Goal: Task Accomplishment & Management: Manage account settings

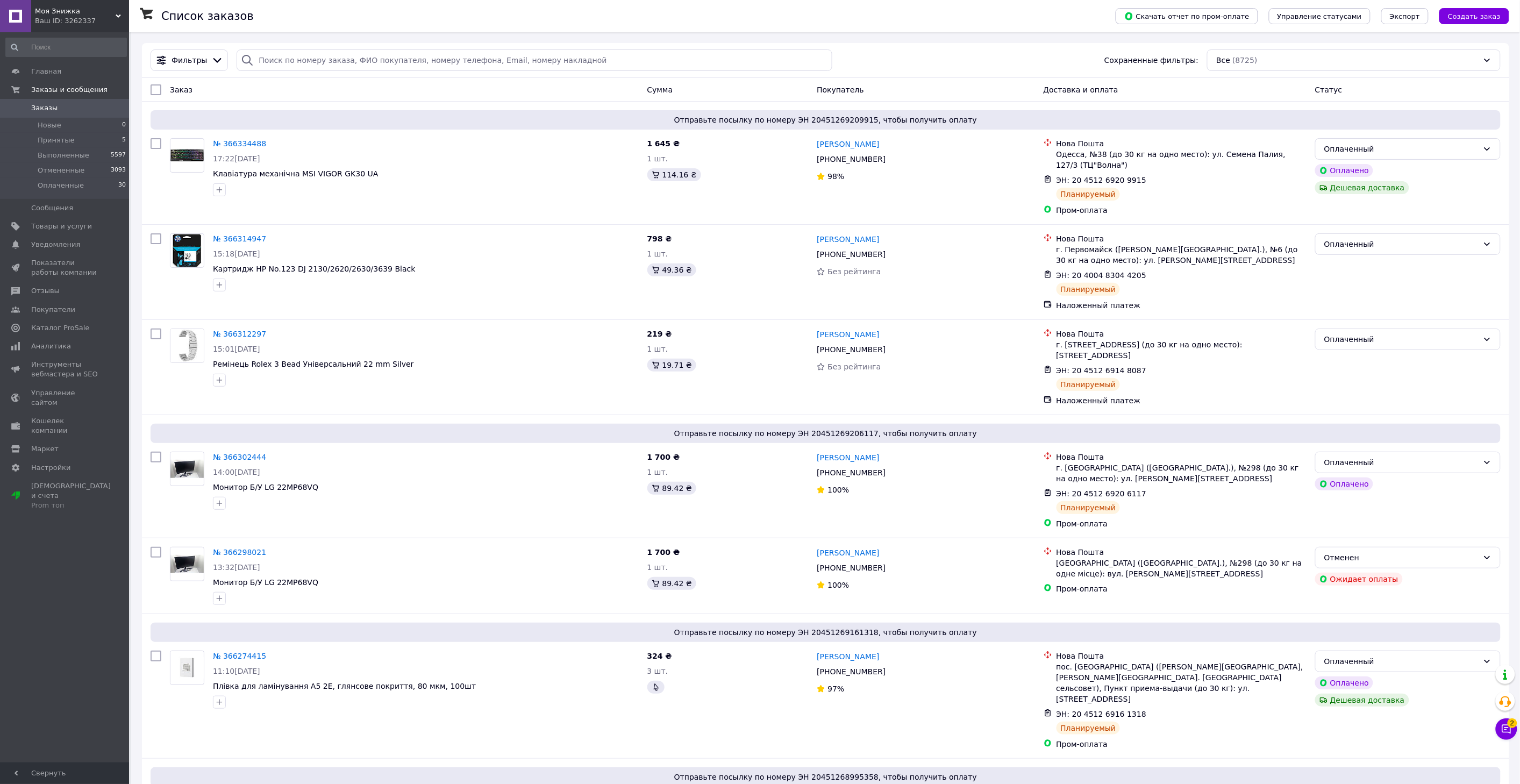
click at [1516, 730] on button "Чат с покупателем 2" at bounding box center [1506, 729] width 22 height 22
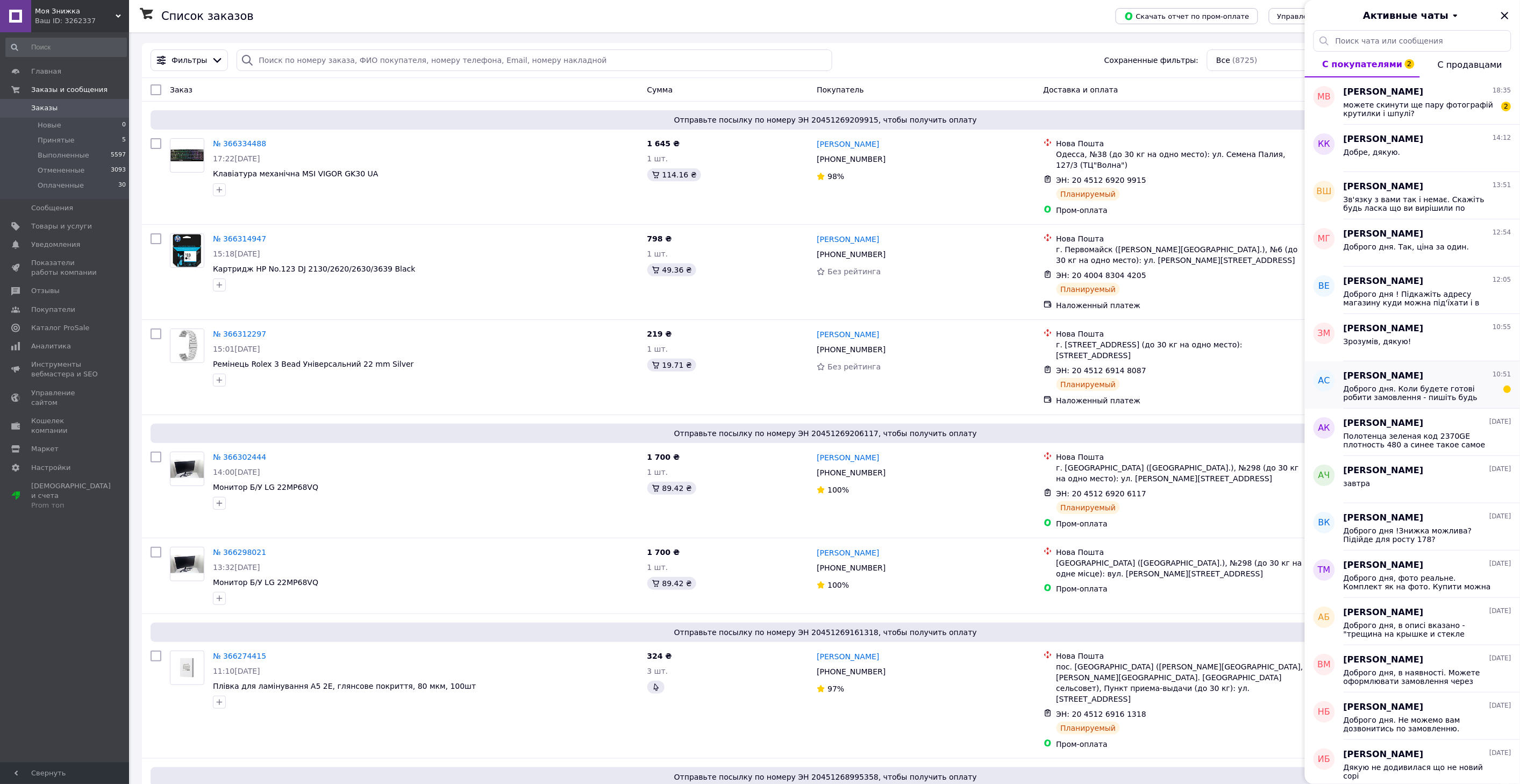
click at [1400, 401] on span "Доброго дня. Коли будете готові робити замовлення - пишіть будь ласка . Або тел…" at bounding box center [1420, 392] width 153 height 17
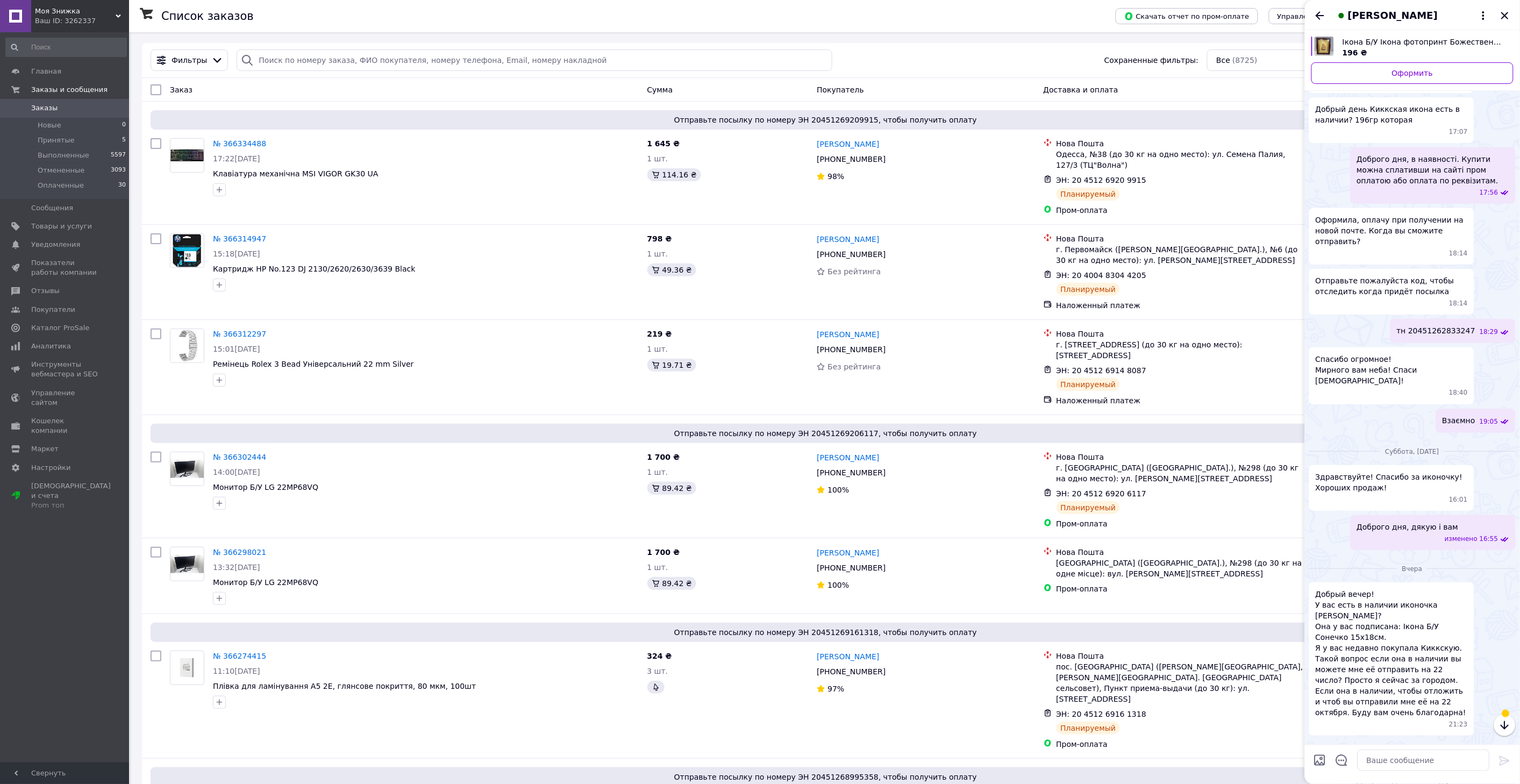
scroll to position [146, 0]
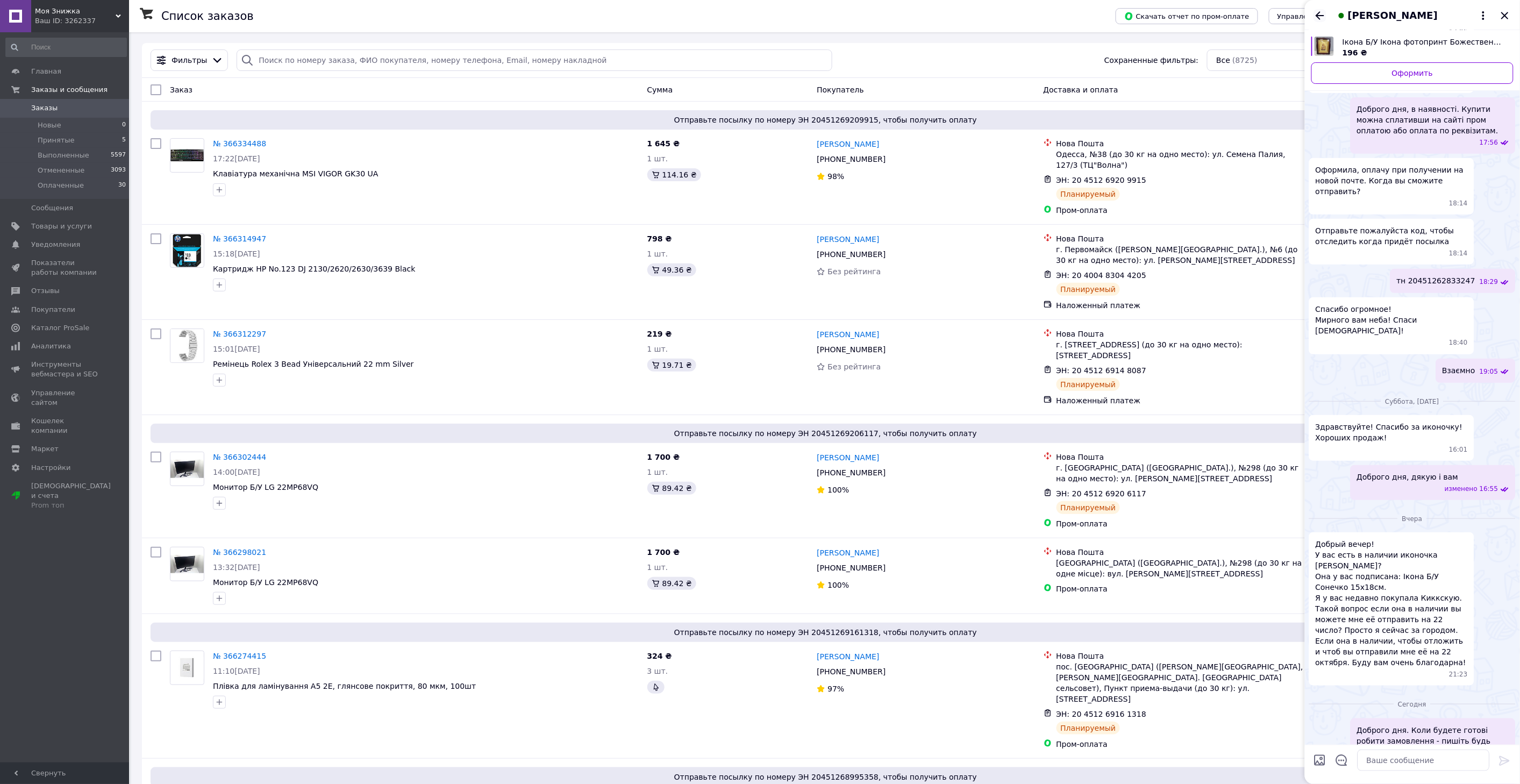
click at [1323, 14] on icon "Назад" at bounding box center [1320, 16] width 13 height 13
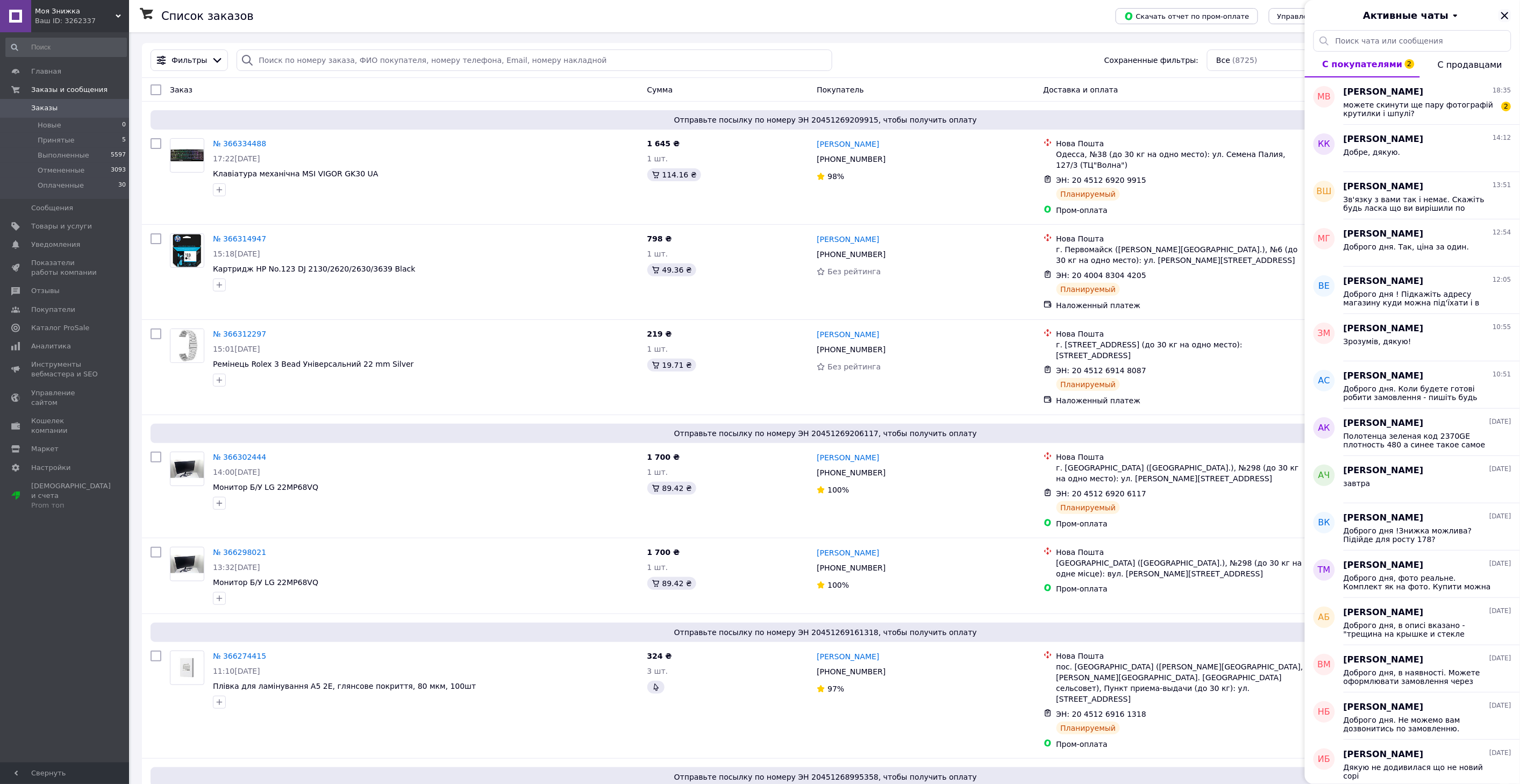
click at [1506, 14] on icon "Закрыть" at bounding box center [1504, 15] width 7 height 7
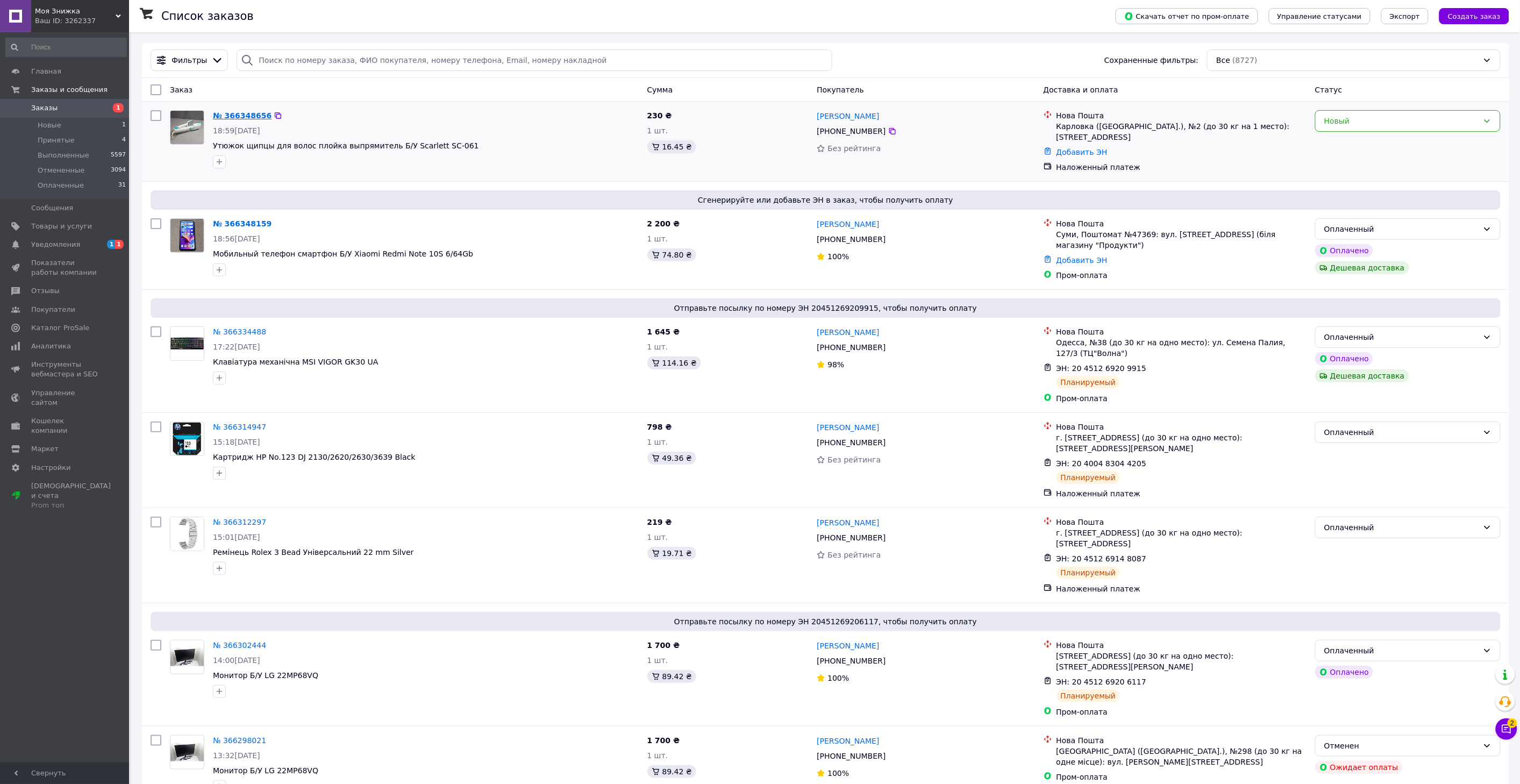
click at [248, 115] on link "№ 366348656" at bounding box center [242, 115] width 59 height 8
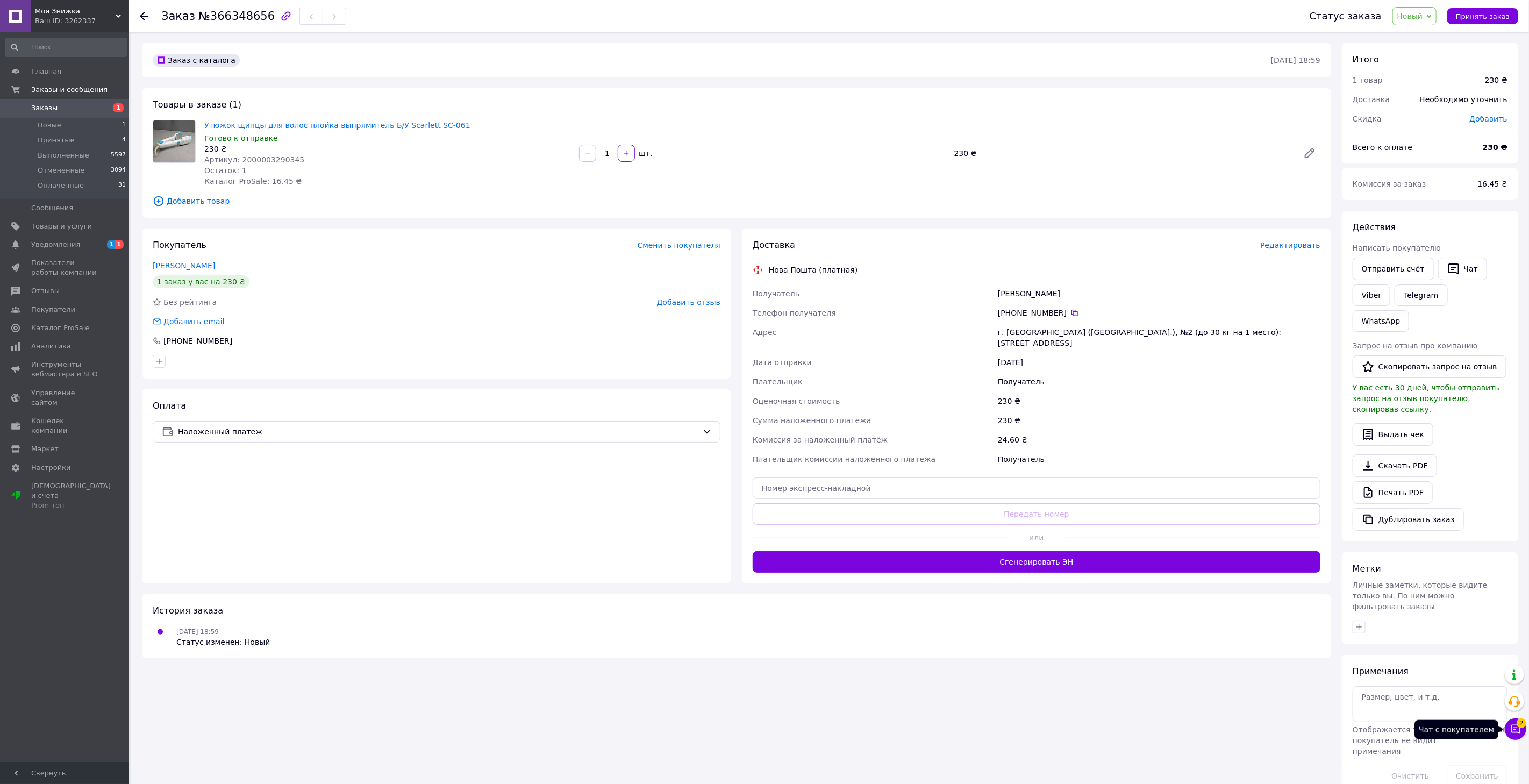
click at [1511, 727] on icon at bounding box center [1515, 728] width 10 height 10
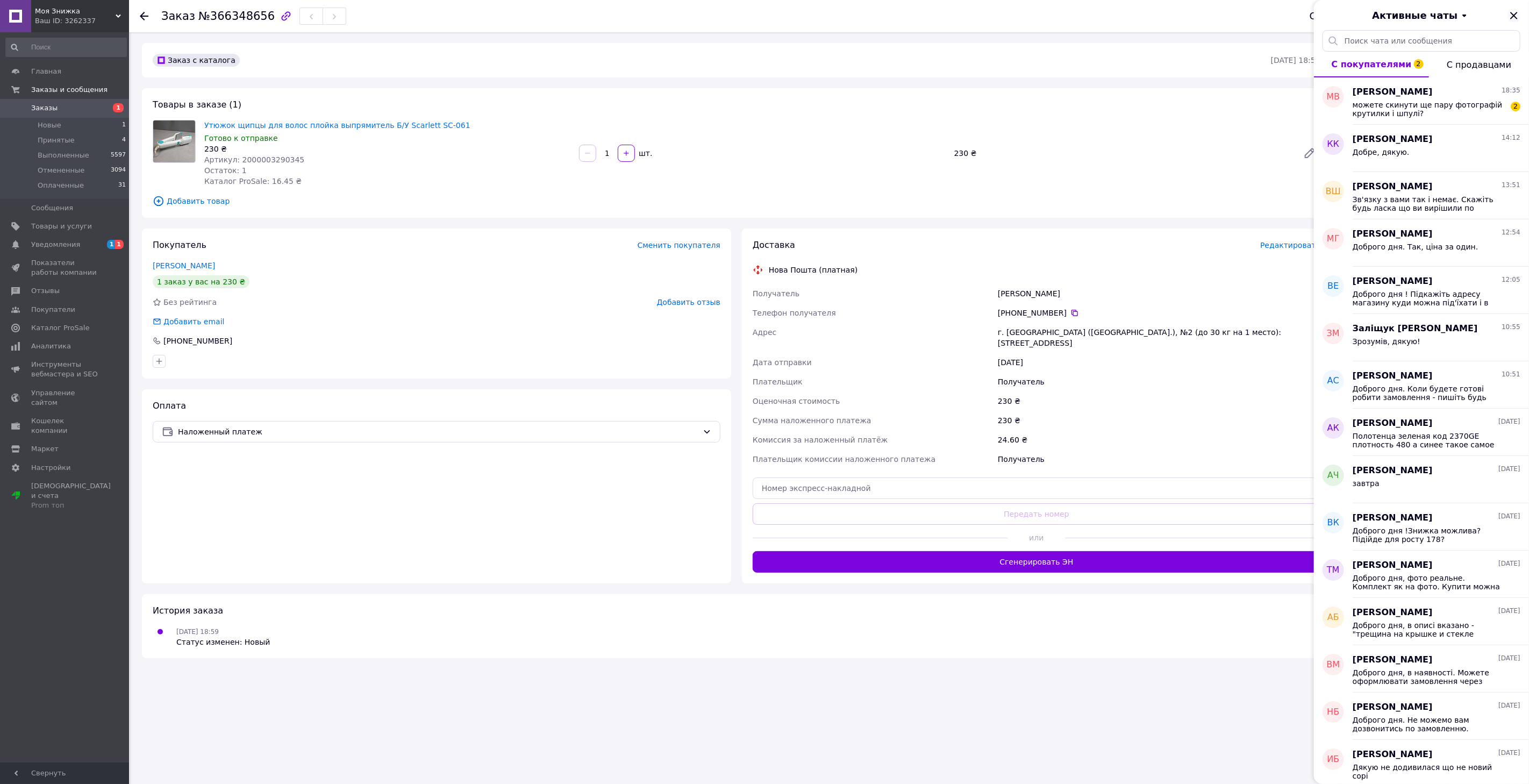
click at [1518, 15] on icon "Закрыть" at bounding box center [1514, 16] width 13 height 13
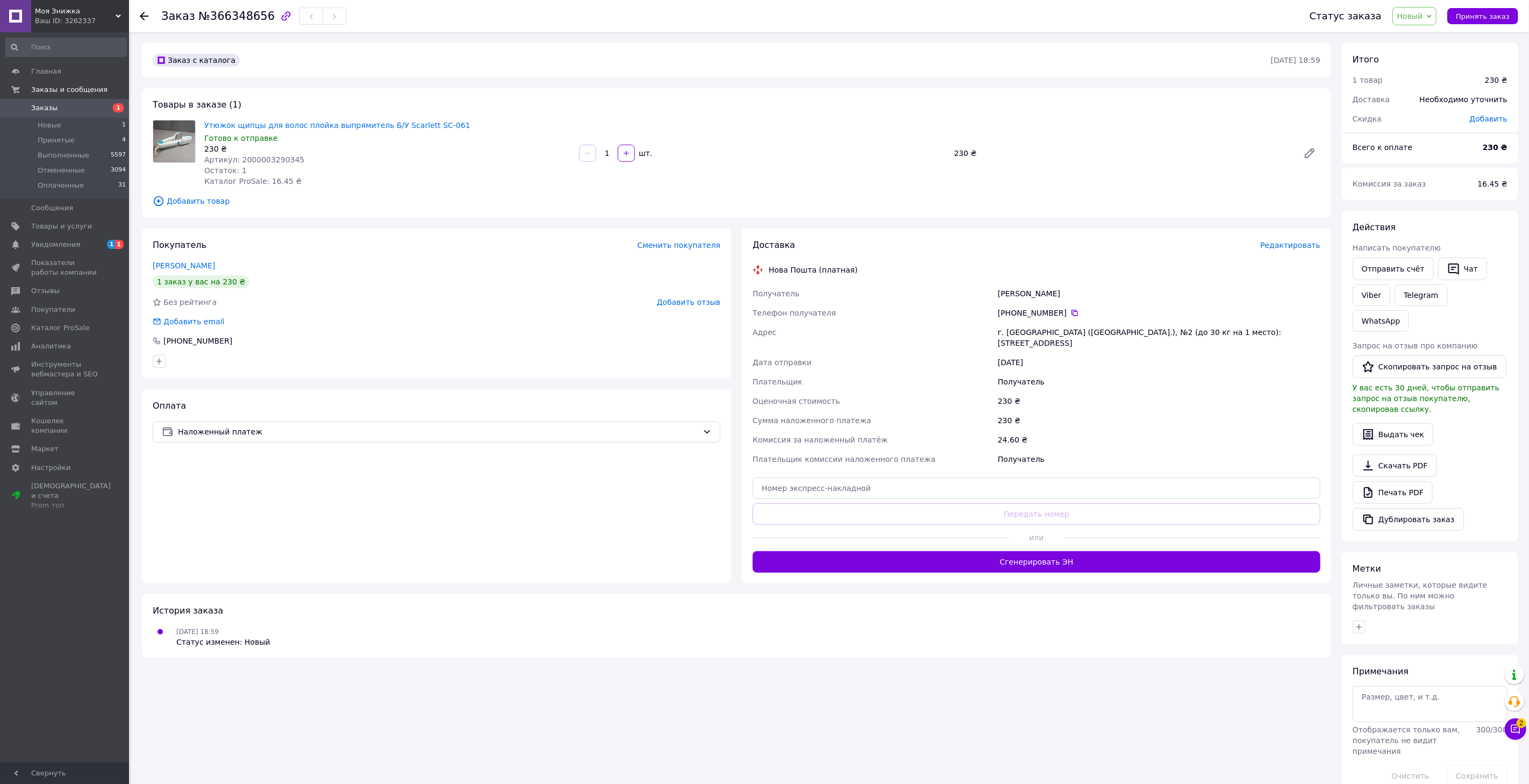
click at [252, 162] on span "Артикул: 2000003290345" at bounding box center [254, 159] width 100 height 8
copy span "2000003290345"
click at [65, 105] on span "Заказы" at bounding box center [65, 108] width 68 height 9
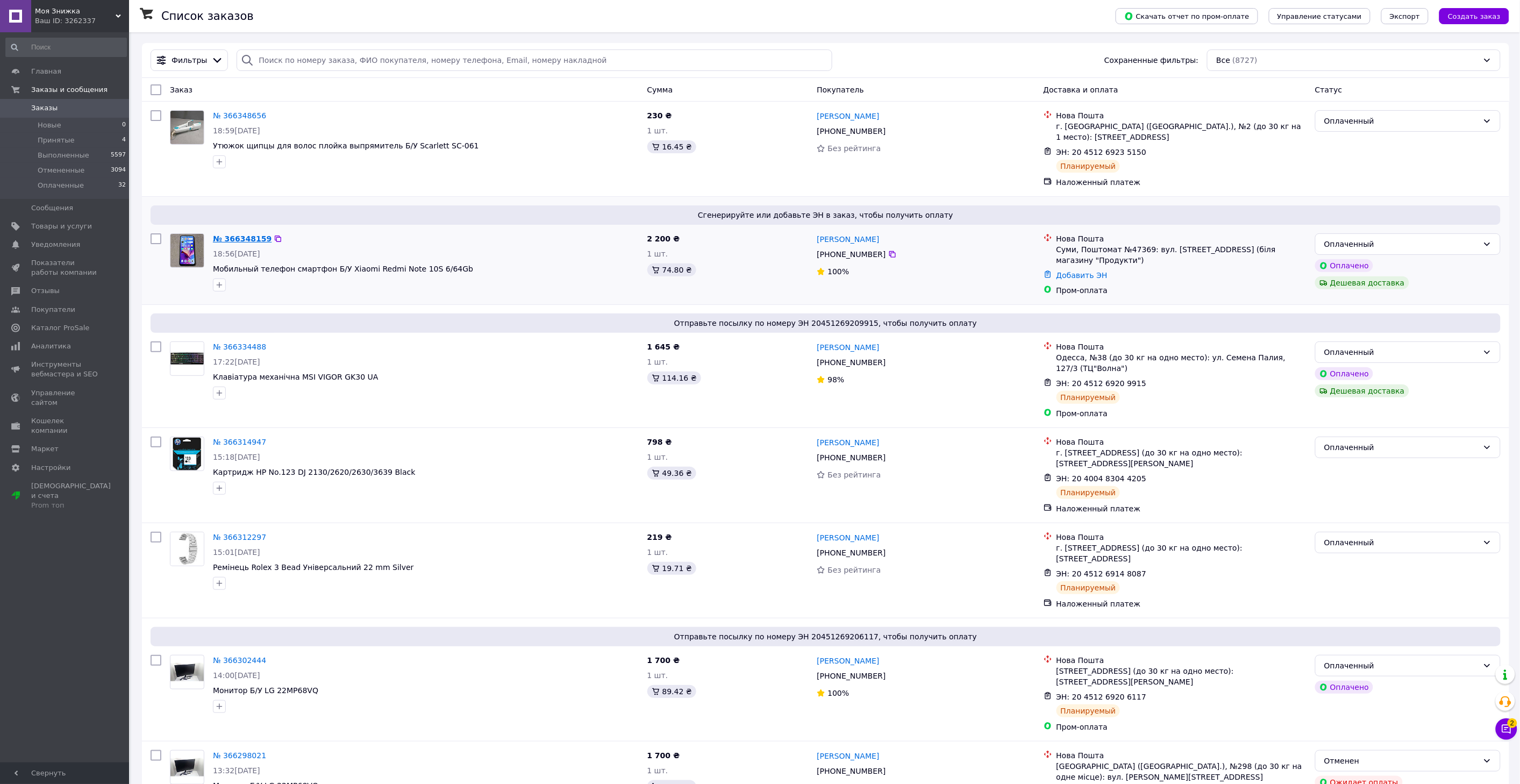
click at [238, 241] on link "№ 366348159" at bounding box center [242, 238] width 59 height 8
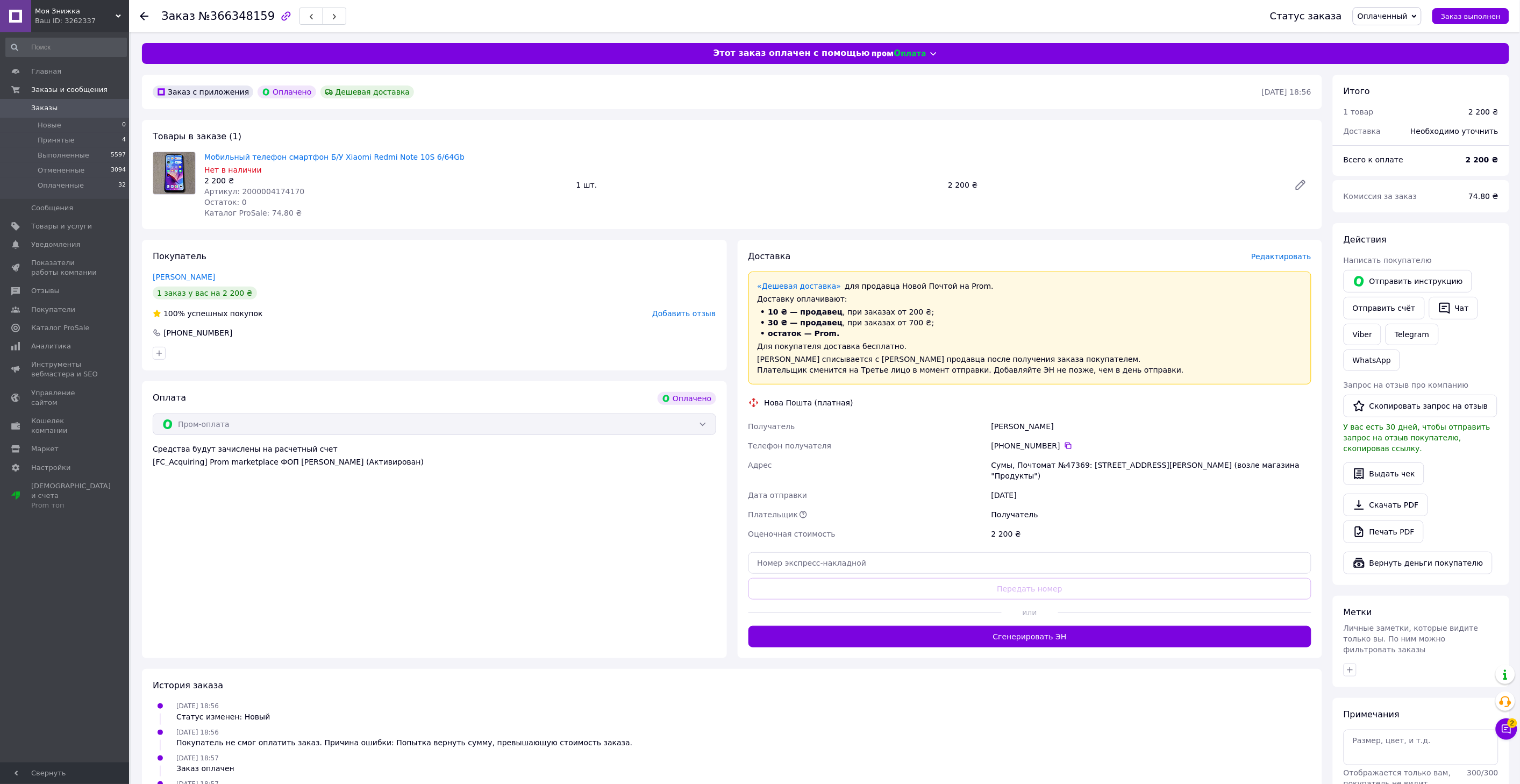
click at [1274, 257] on span "Редактировать" at bounding box center [1281, 256] width 60 height 8
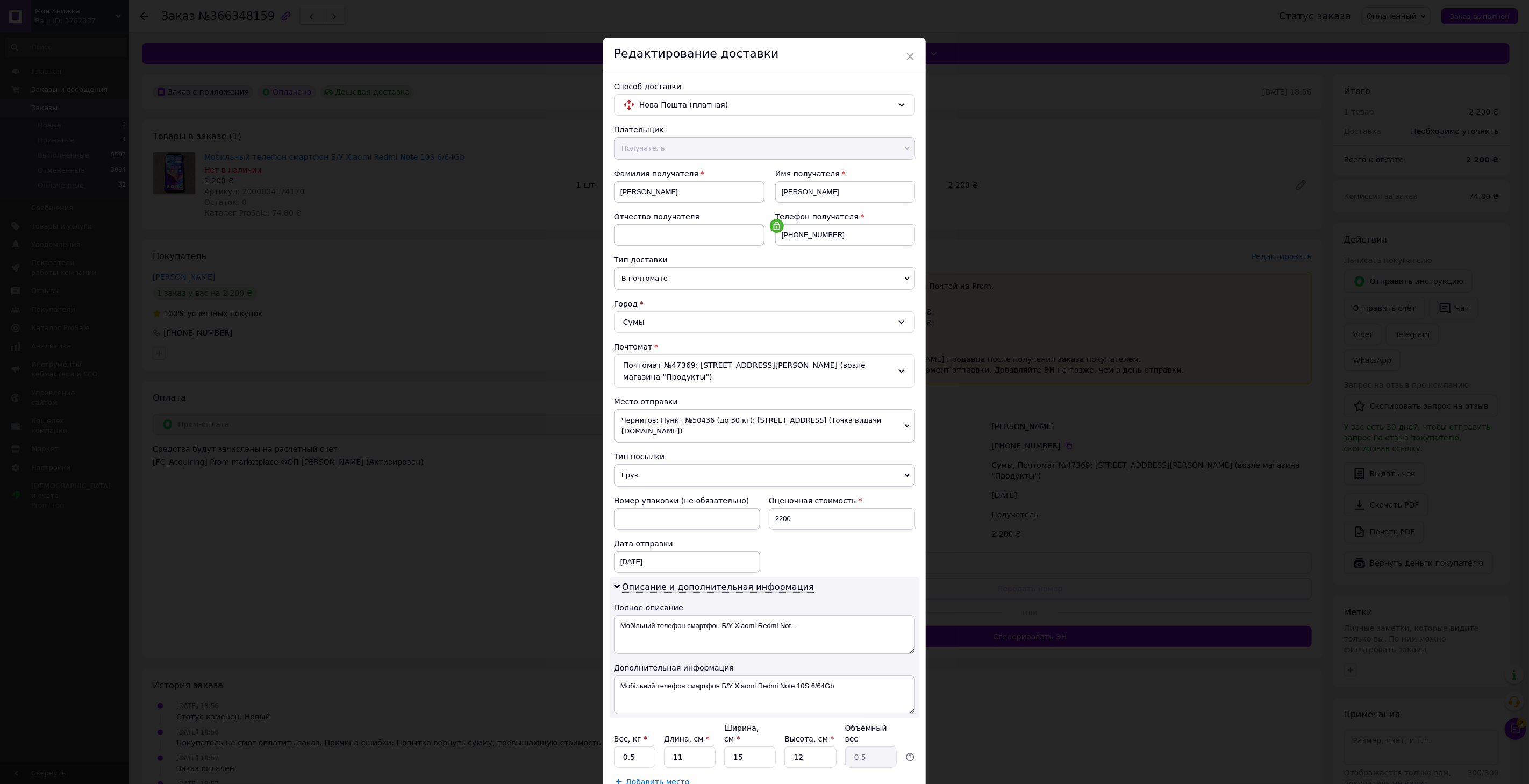
click at [655, 409] on span "Чернигов: Пункт №50436 (до 30 кг): [STREET_ADDRESS] (Точка видачи [DOMAIN_NAME])" at bounding box center [764, 426] width 301 height 34
click at [685, 444] on li "[STREET_ADDRESS]: №2: [STREET_ADDRESS]" at bounding box center [764, 451] width 301 height 16
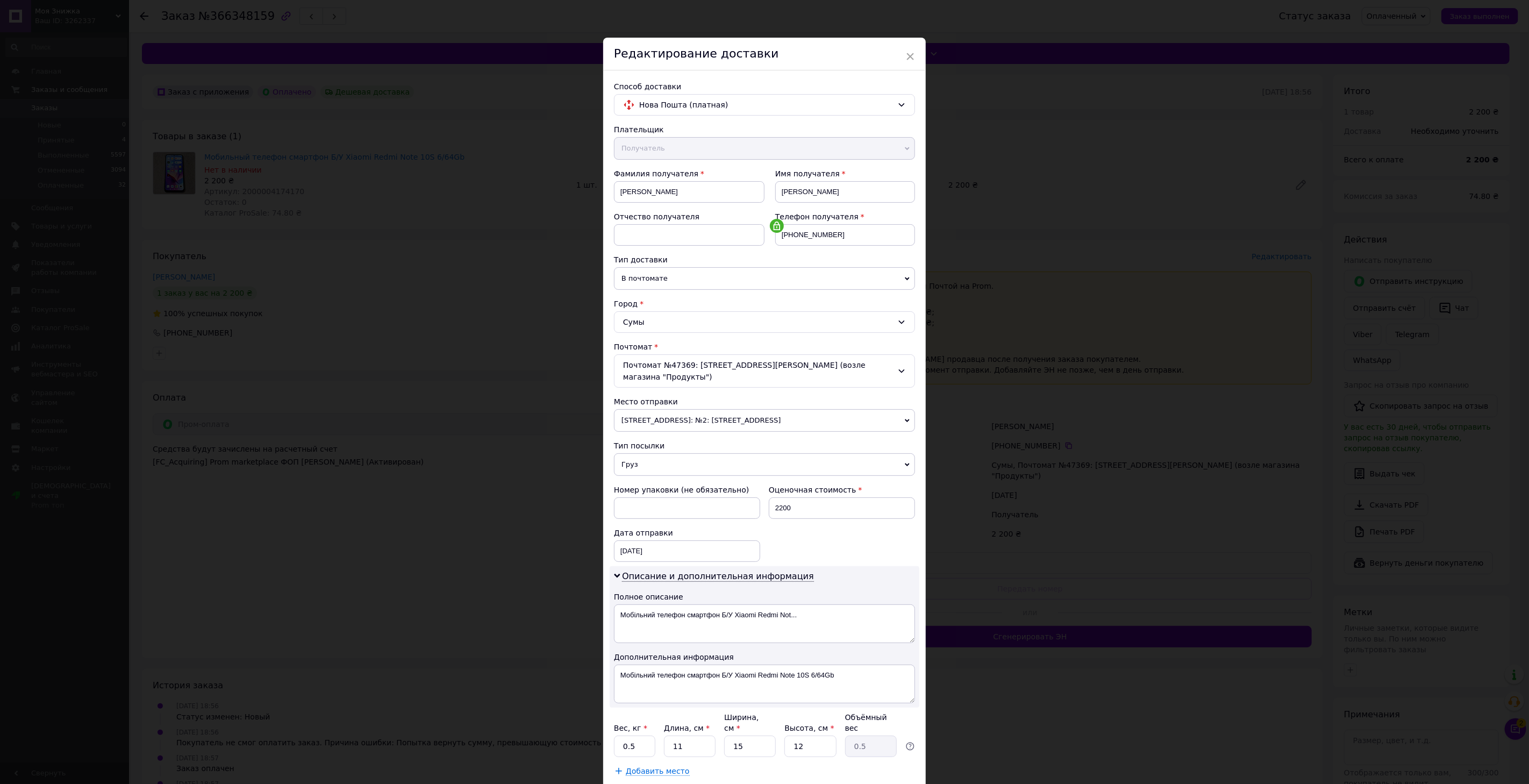
click at [879, 783] on div "Сохранить" at bounding box center [884, 797] width 62 height 22
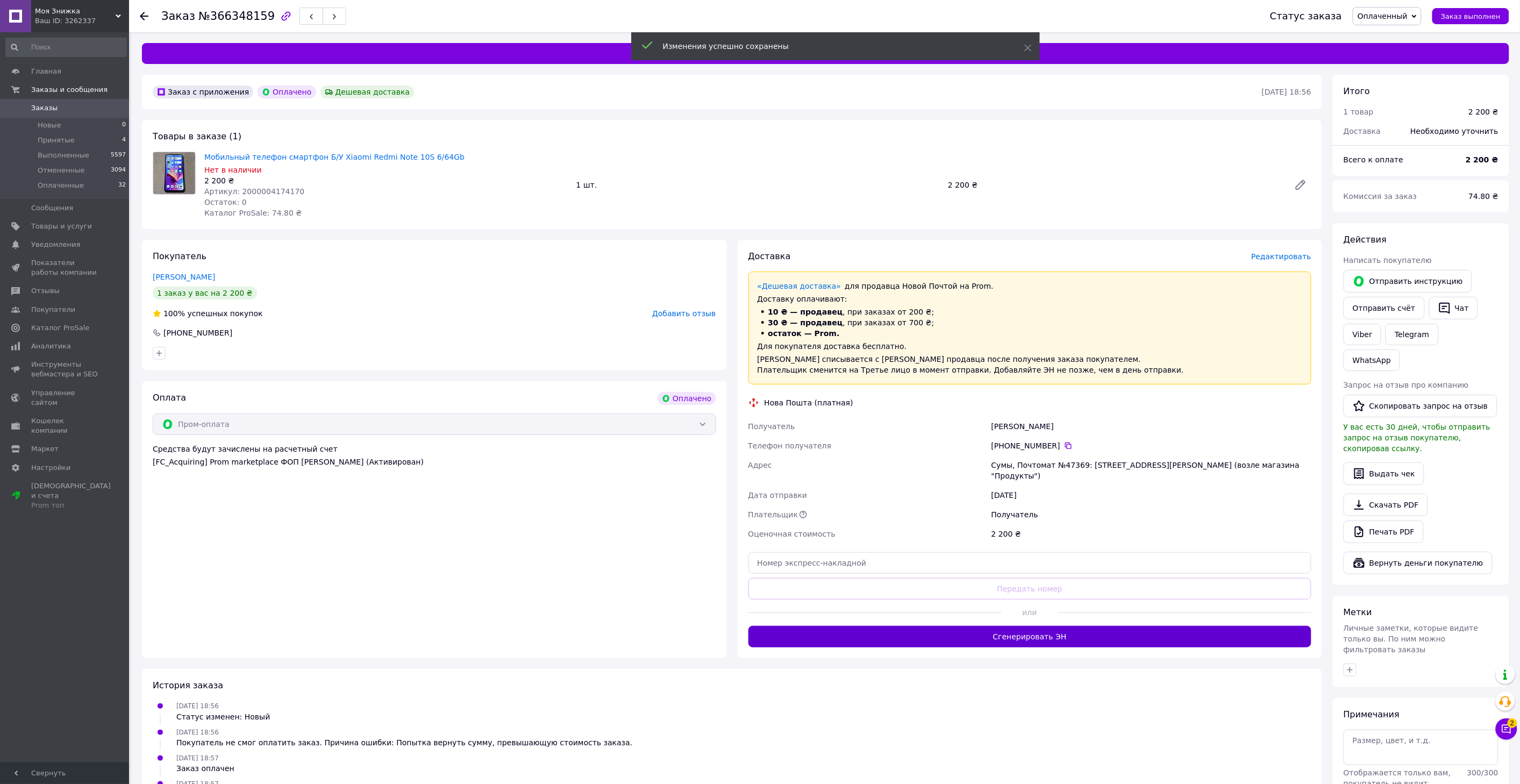
click at [1017, 632] on button "Сгенерировать ЭН" at bounding box center [1030, 636] width 563 height 22
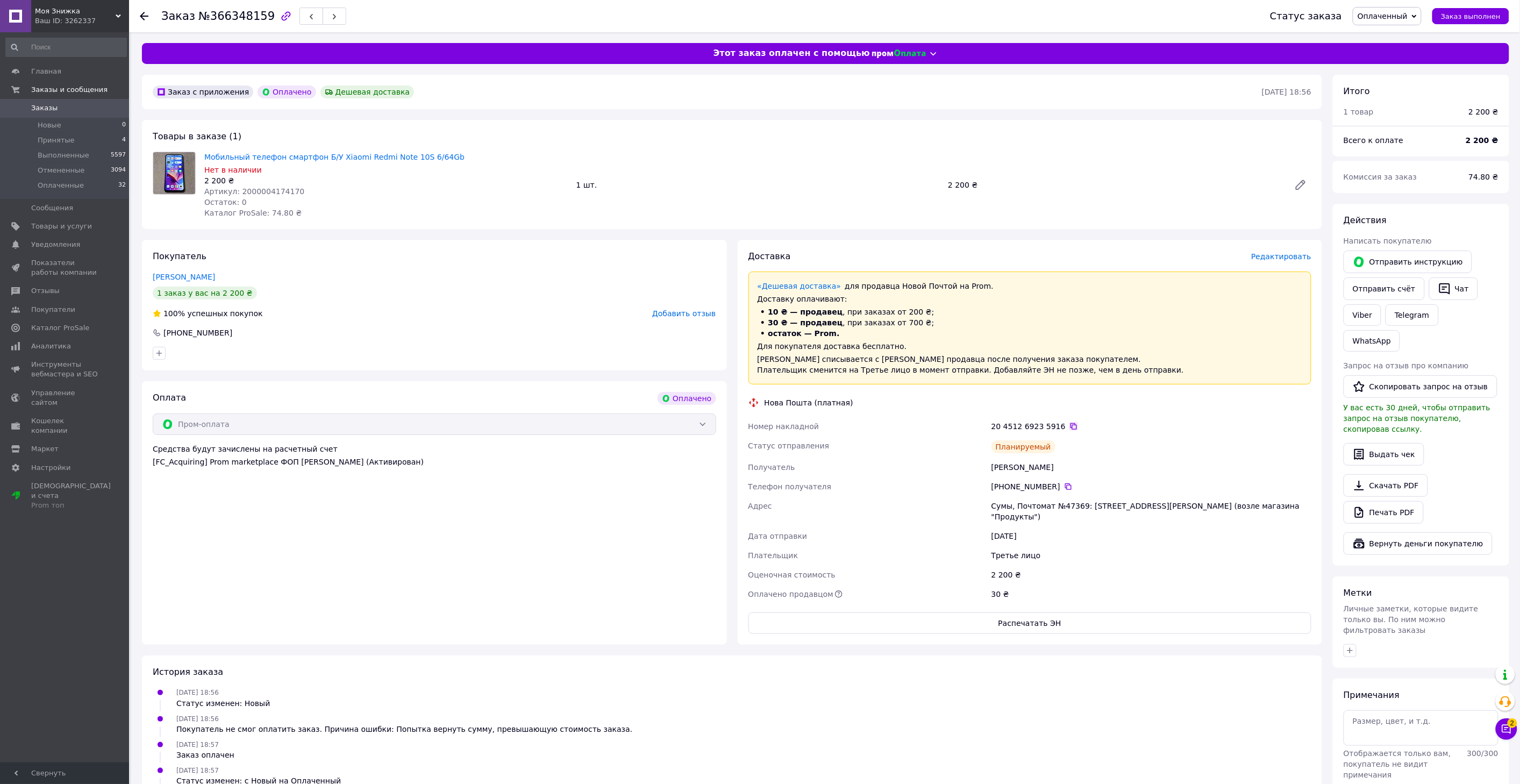
click at [1069, 426] on icon at bounding box center [1073, 425] width 8 height 8
click at [76, 100] on link "Заказы 0" at bounding box center [66, 109] width 132 height 19
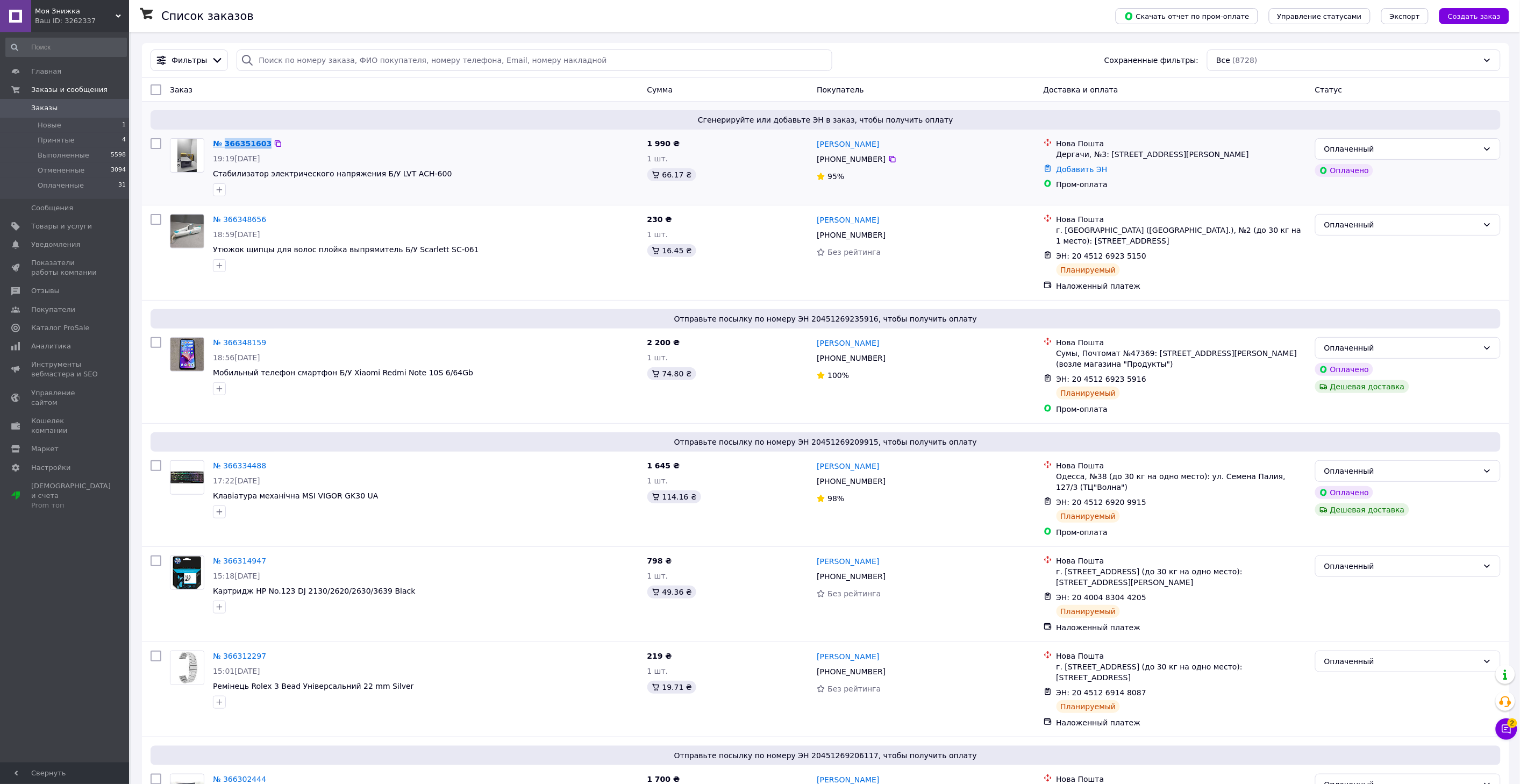
click at [238, 140] on link "№ 366351603" at bounding box center [242, 143] width 59 height 8
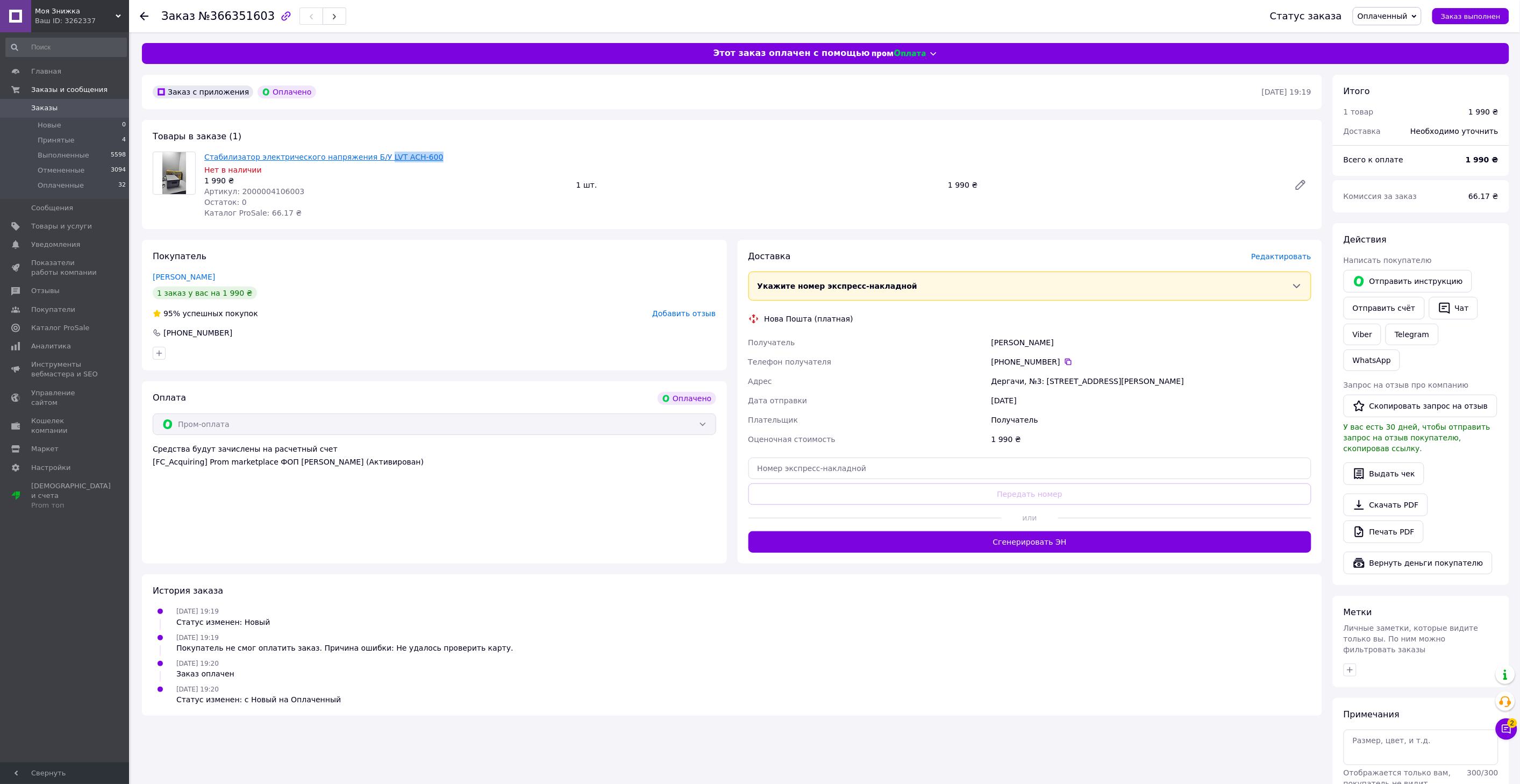
drag, startPoint x: 424, startPoint y: 155, endPoint x: 369, endPoint y: 159, distance: 55.1
click at [369, 159] on span "Стабилизатор электрического напряжения Б/У LVT АСН-600" at bounding box center [386, 156] width 364 height 10
copy link "LVT АСН-600"
click at [1291, 260] on span "Редактировать" at bounding box center [1281, 256] width 60 height 8
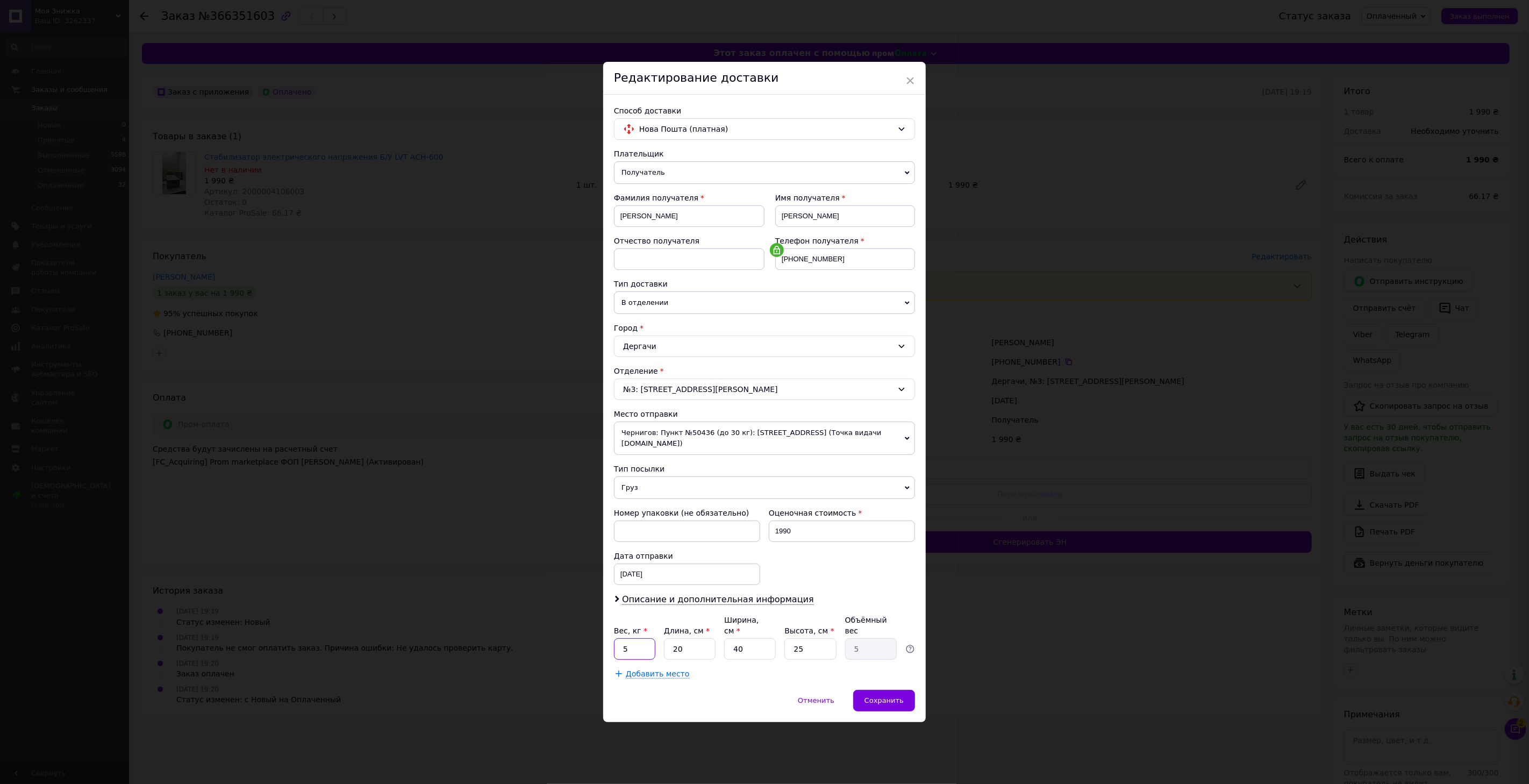
click at [646, 639] on input "5" at bounding box center [634, 648] width 41 height 22
type input "3"
type input "2"
type input "0.5"
type input "20"
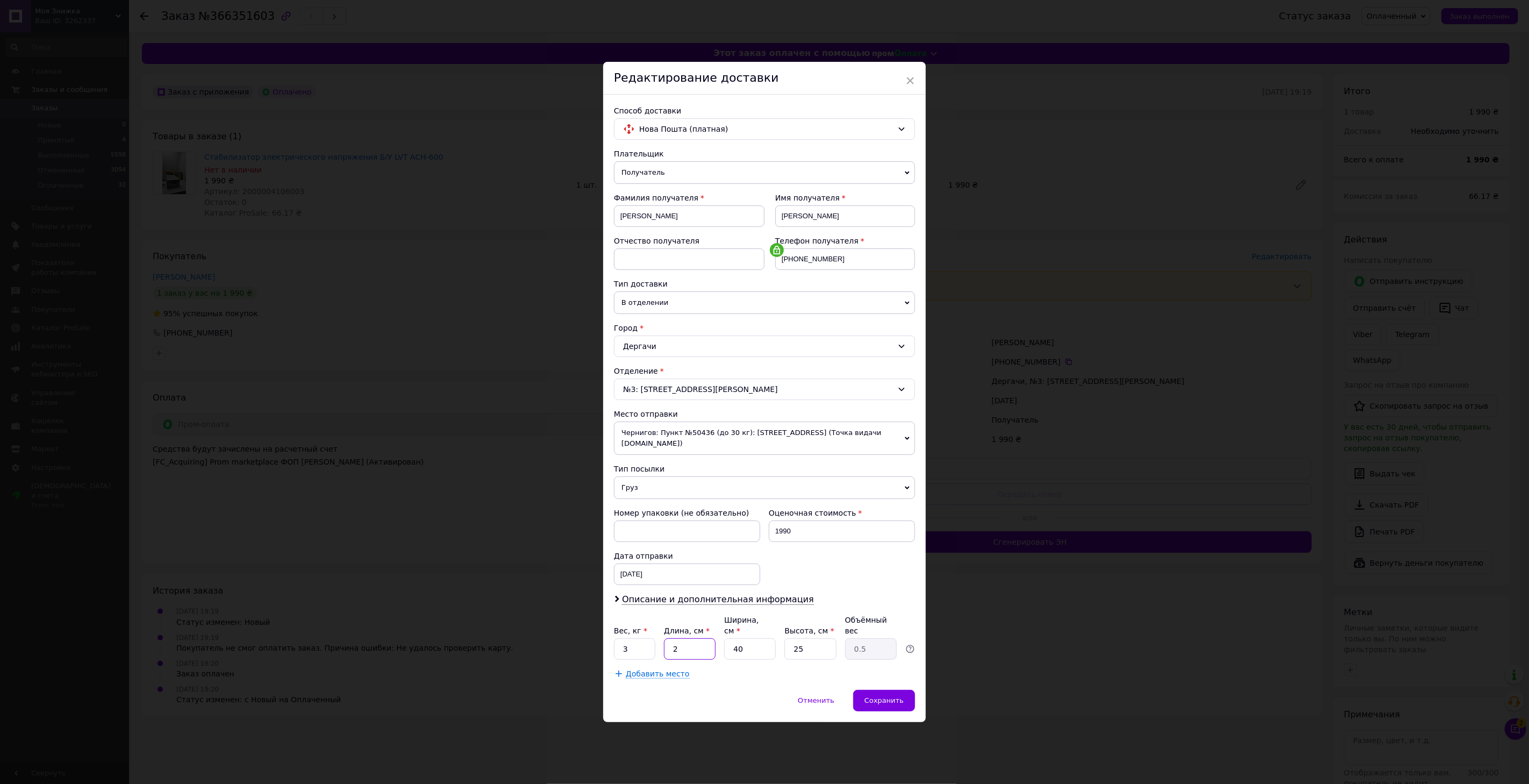
type input "5"
type input "1"
type input "0.13"
type input "15"
type input "1.88"
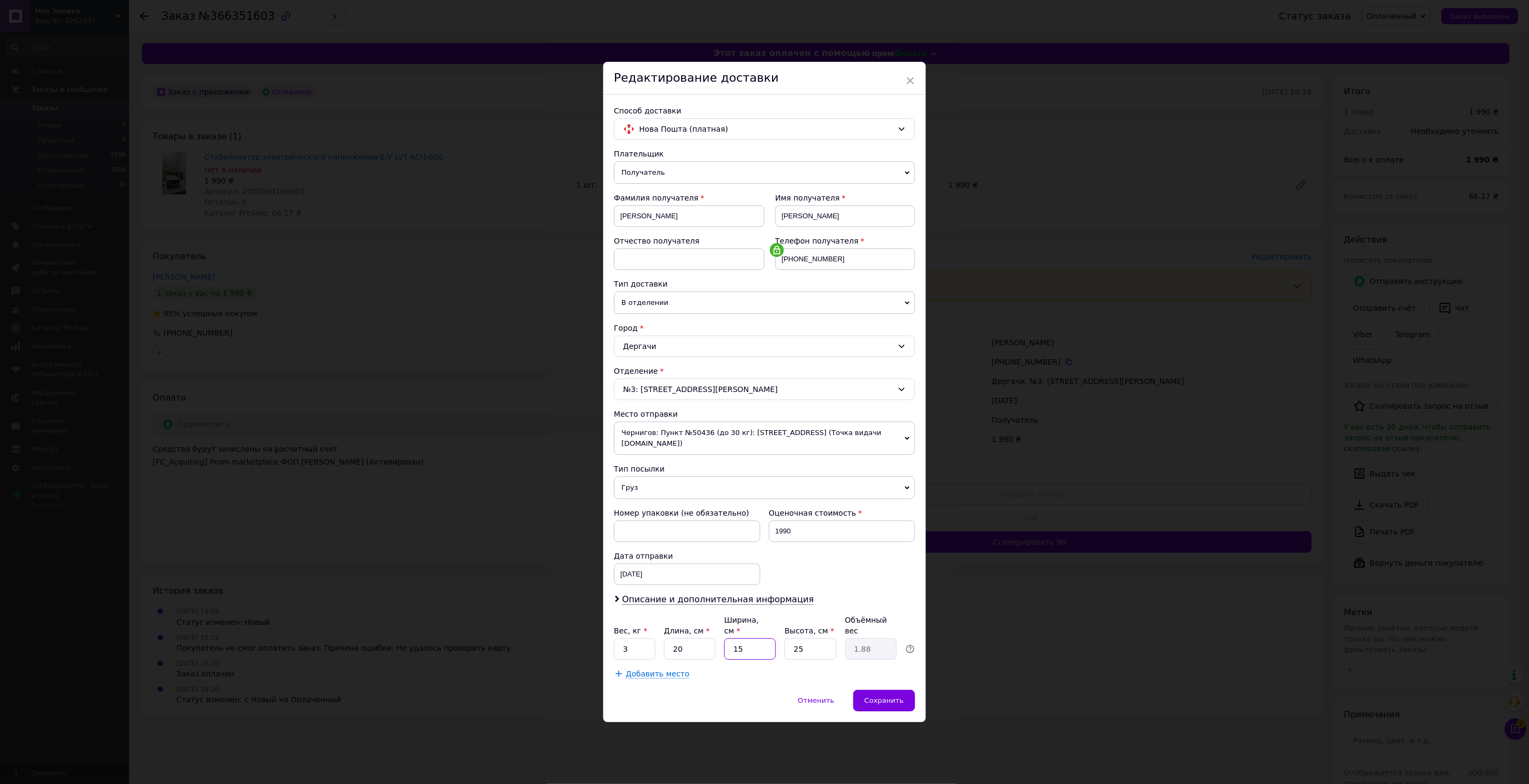
type input "15"
type input "1"
type input "0.1"
type input "10"
type input "0.75"
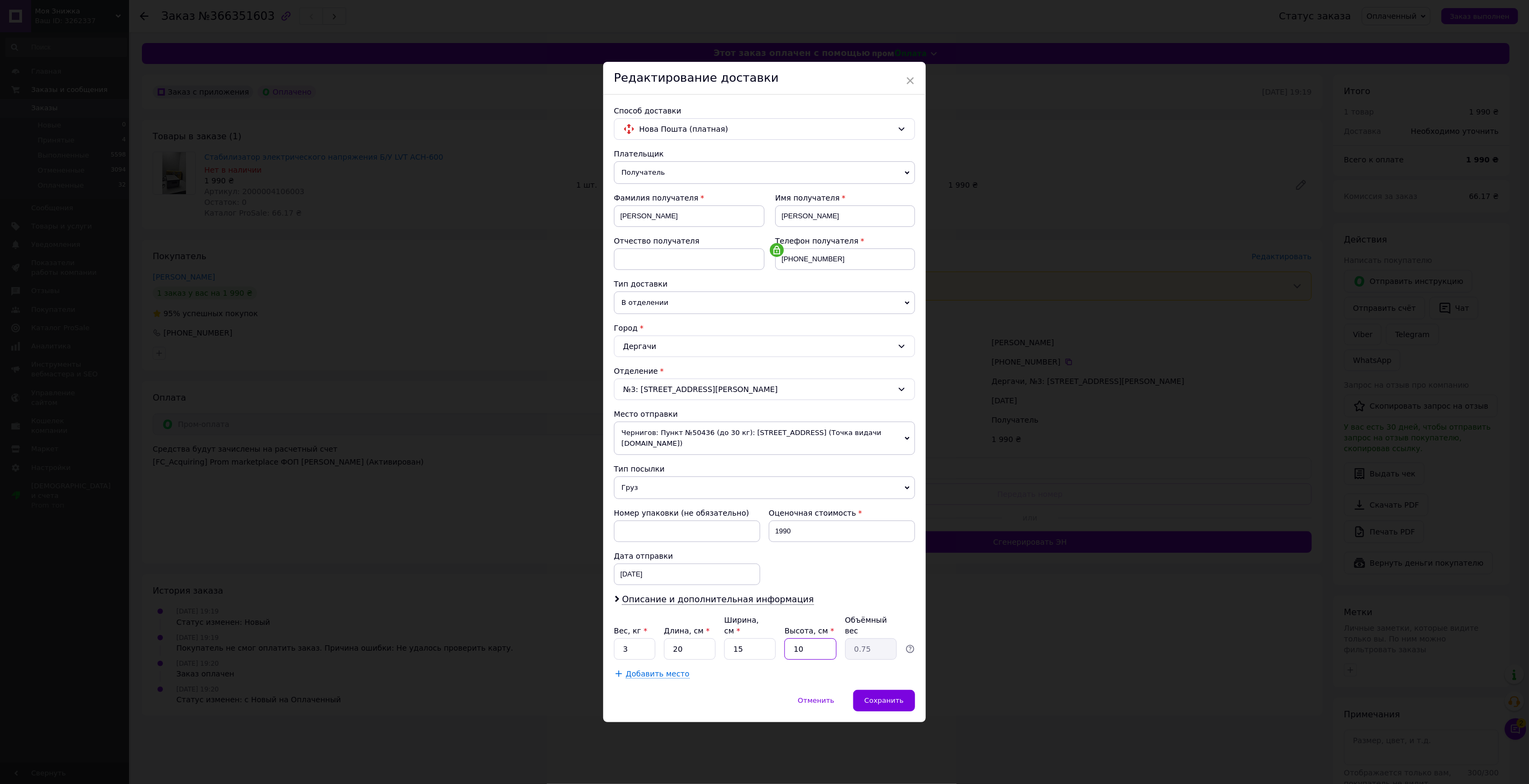
type input "10"
click at [716, 449] on span "Чернигов: Пункт №50436 (до 30 кг): [STREET_ADDRESS] (Точка видачи [DOMAIN_NAME])" at bounding box center [764, 438] width 301 height 34
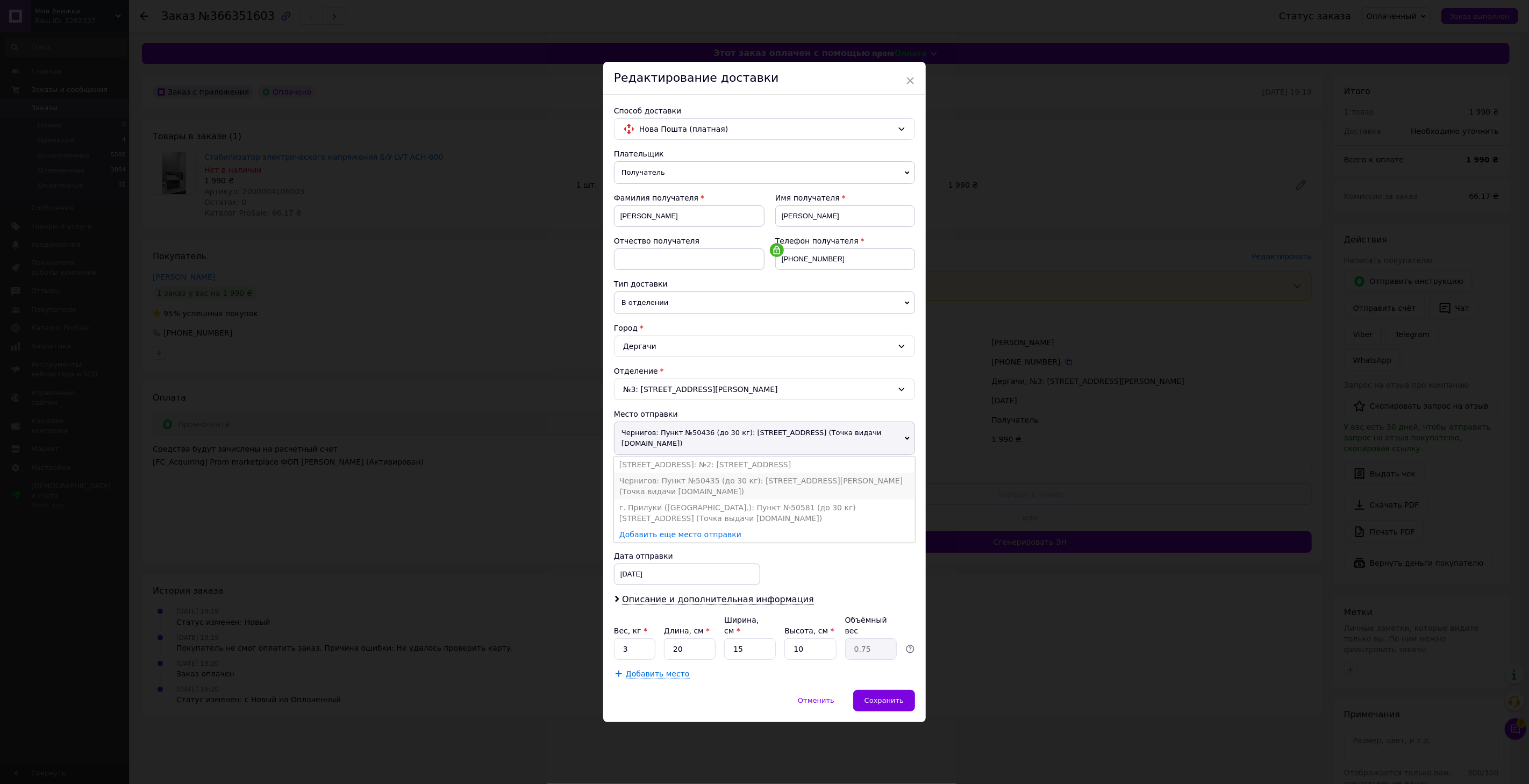
click at [717, 477] on li "Чернигов: Пункт №50435 (до 30 кг): [STREET_ADDRESS][PERSON_NAME] (Точка видачи …" at bounding box center [764, 485] width 301 height 27
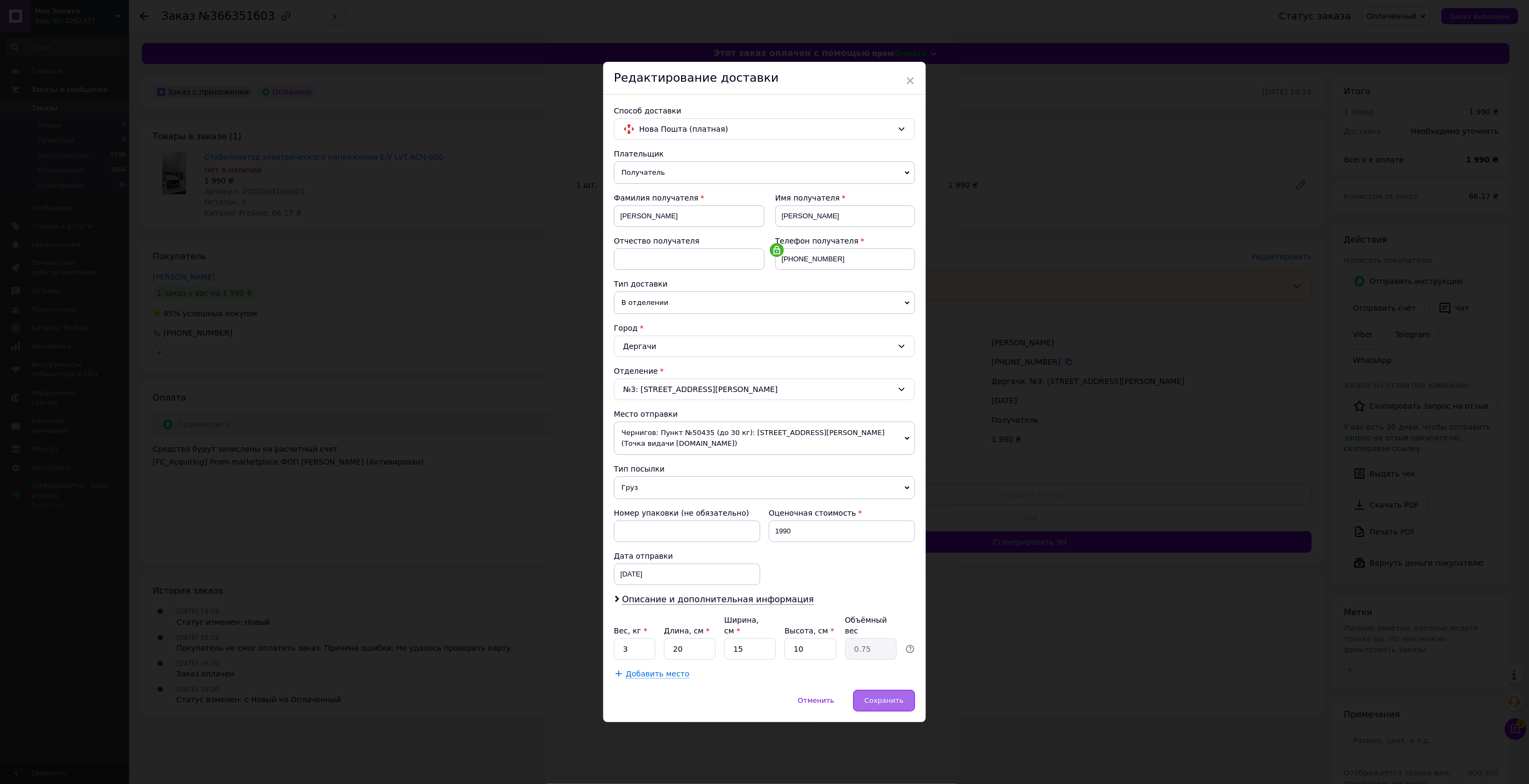
click at [881, 700] on span "Сохранить" at bounding box center [884, 700] width 39 height 8
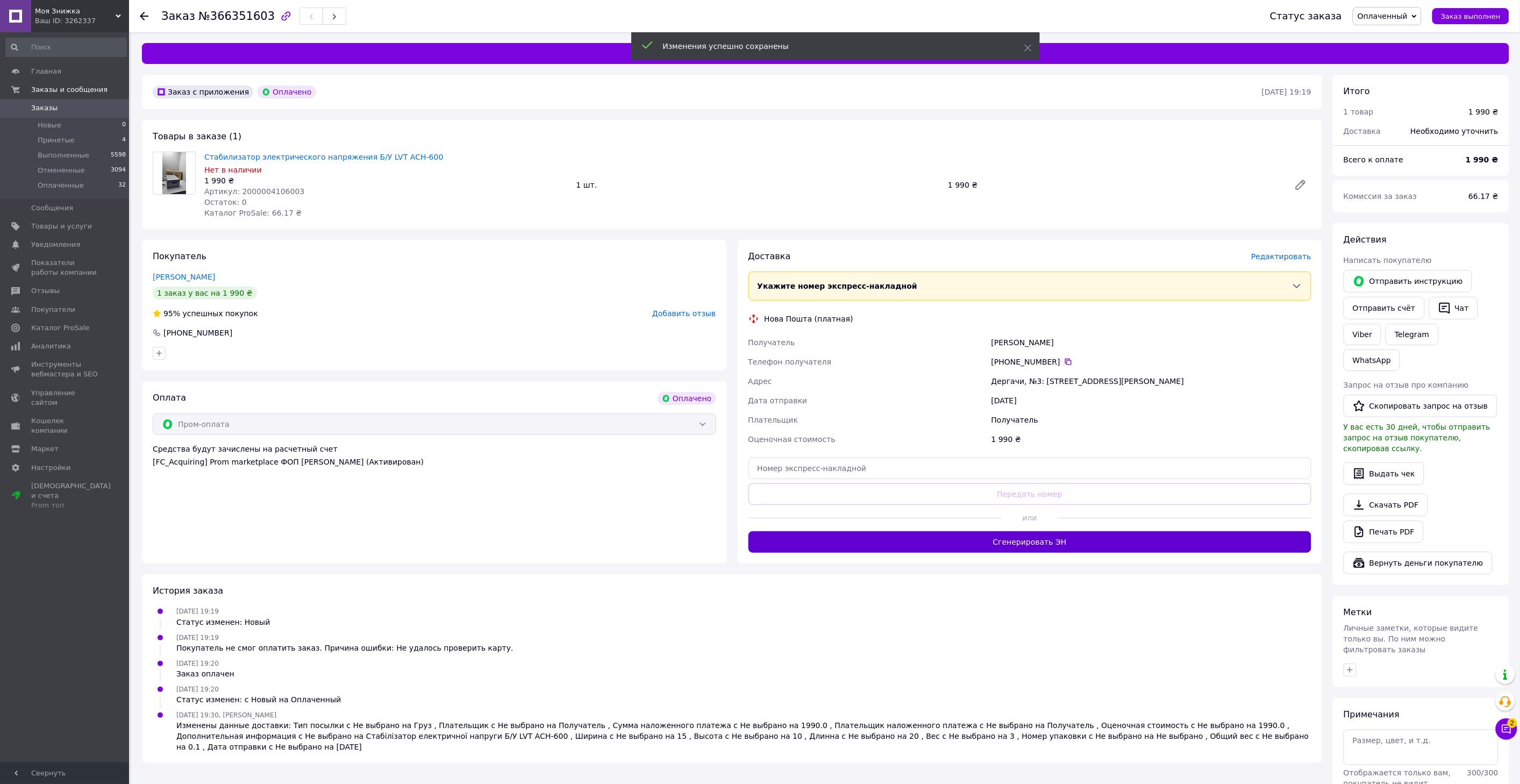
click at [939, 540] on button "Сгенерировать ЭН" at bounding box center [1030, 541] width 563 height 22
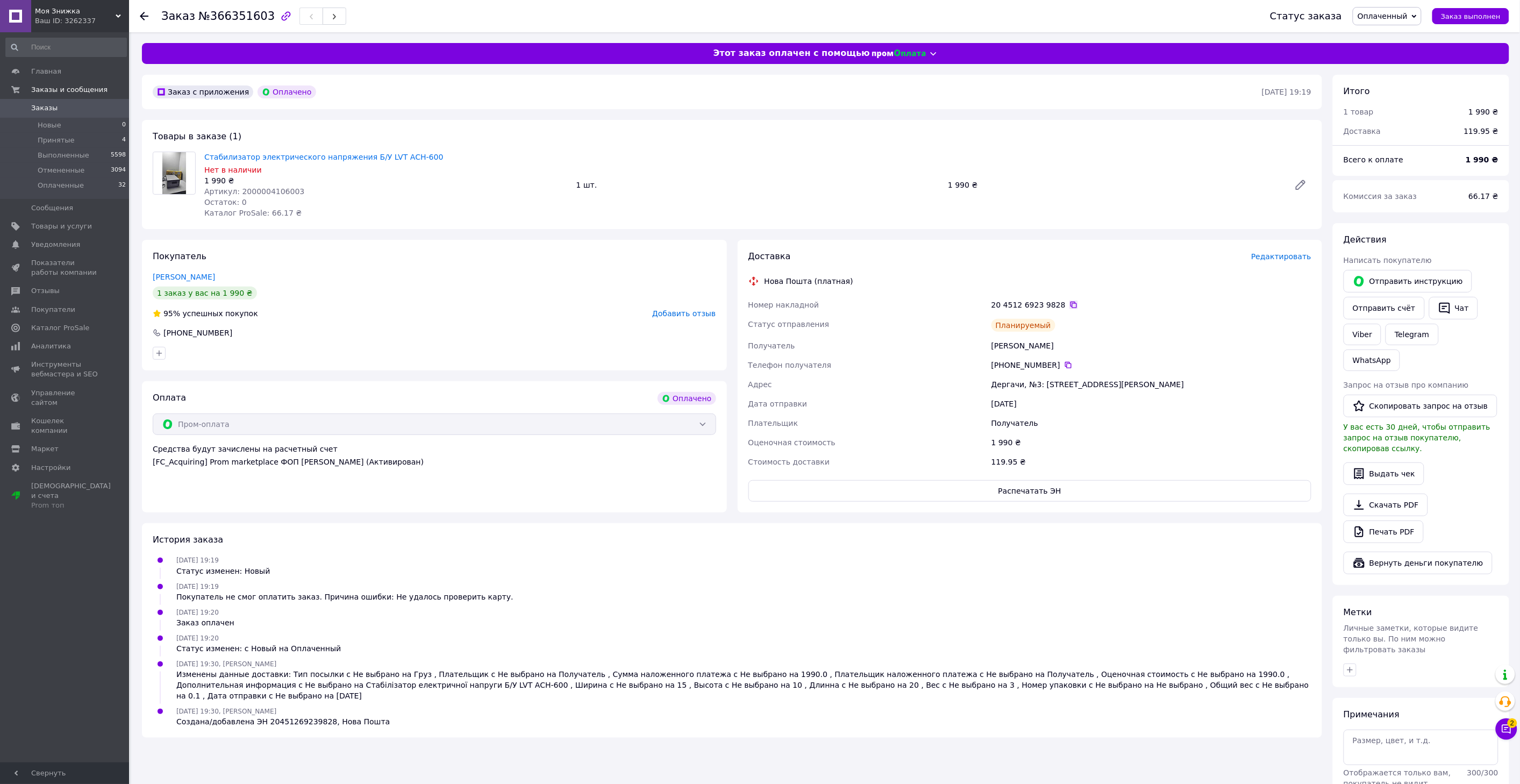
click at [1069, 304] on icon at bounding box center [1073, 304] width 8 height 8
click at [57, 110] on span "Заказы" at bounding box center [65, 108] width 68 height 9
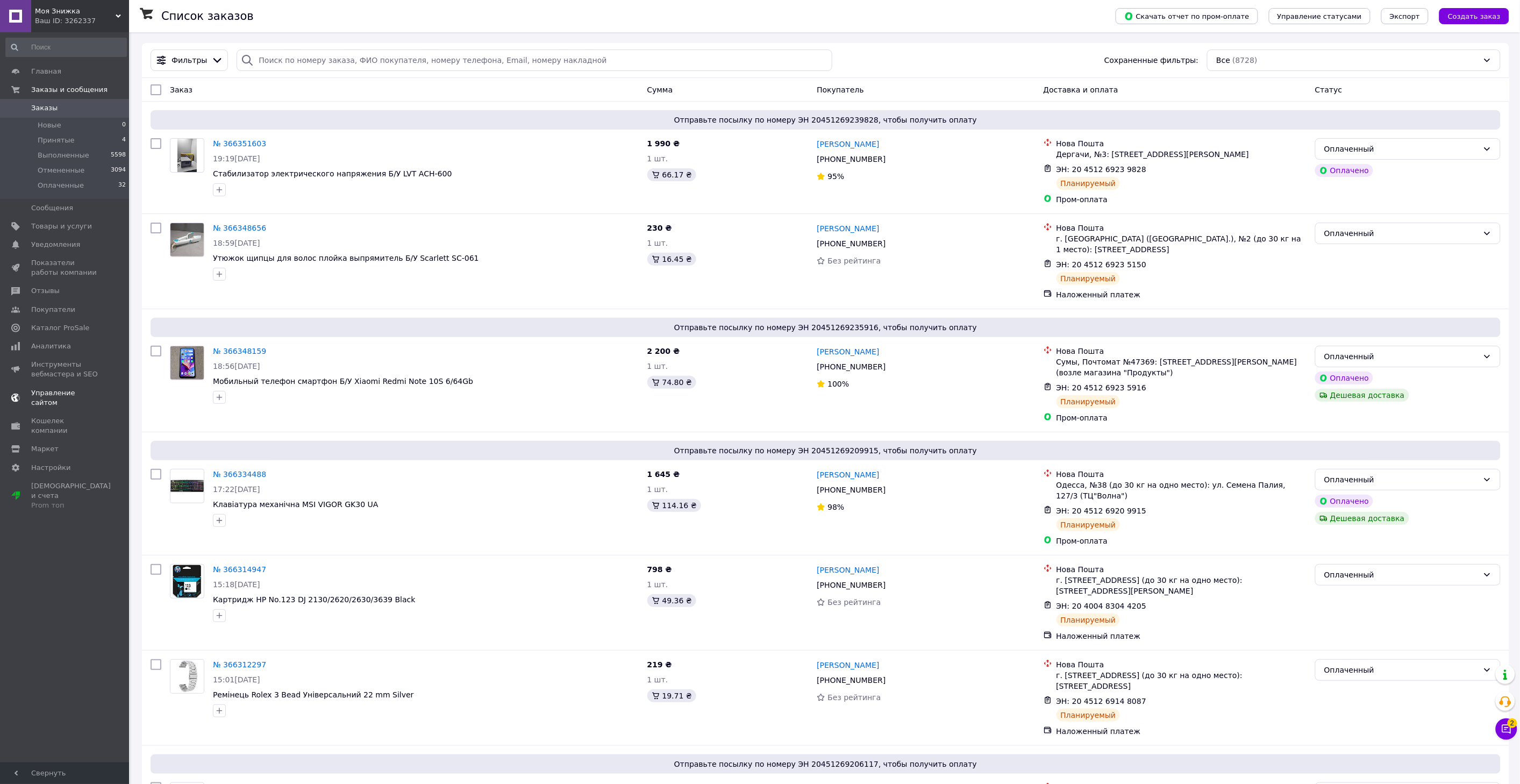
click at [50, 270] on span "Показатели работы компании" at bounding box center [65, 267] width 68 height 20
